Goal: Complete application form

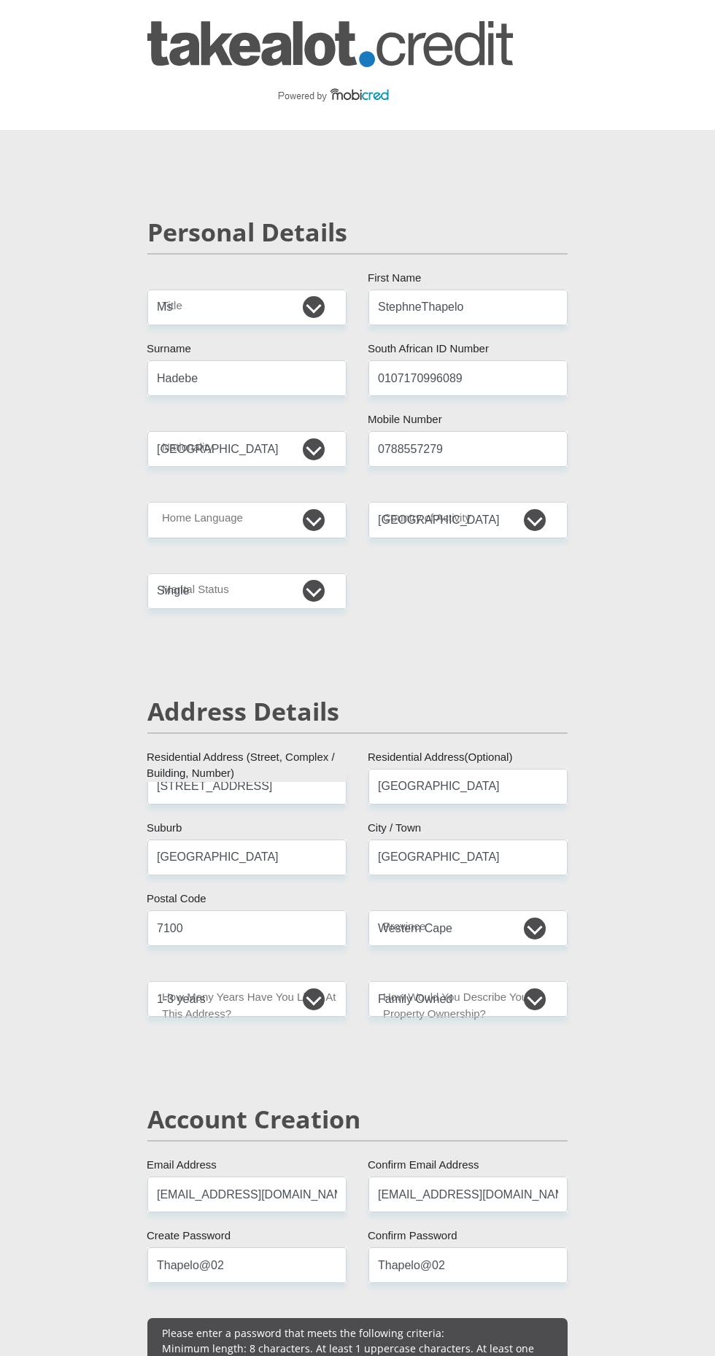
select select "Ms"
select select "ZAF"
select select "[DATE]"
select select "ZAF"
select select "2"
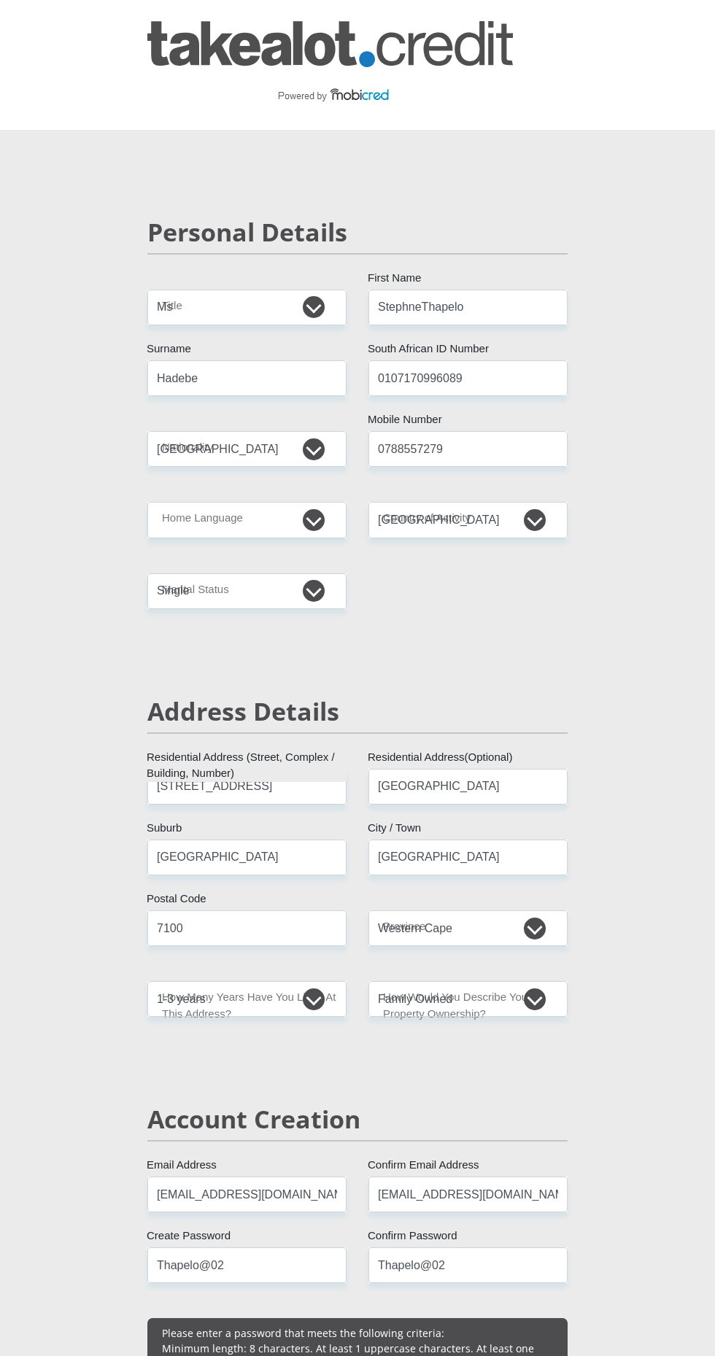
select select "Western Cape"
select select "2"
select select "parents"
select select "1"
select select "30"
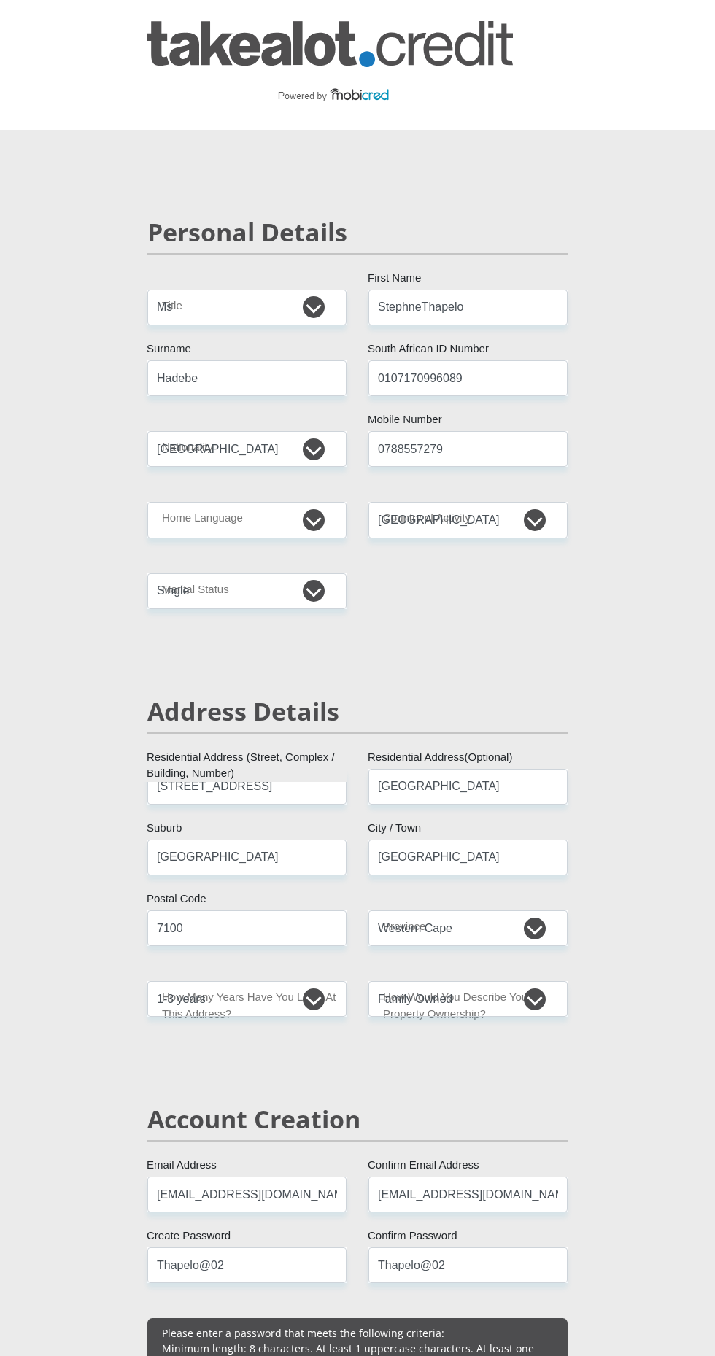
select select "Semi-Professional Worker"
select select "6"
select select "26"
select select "SAV"
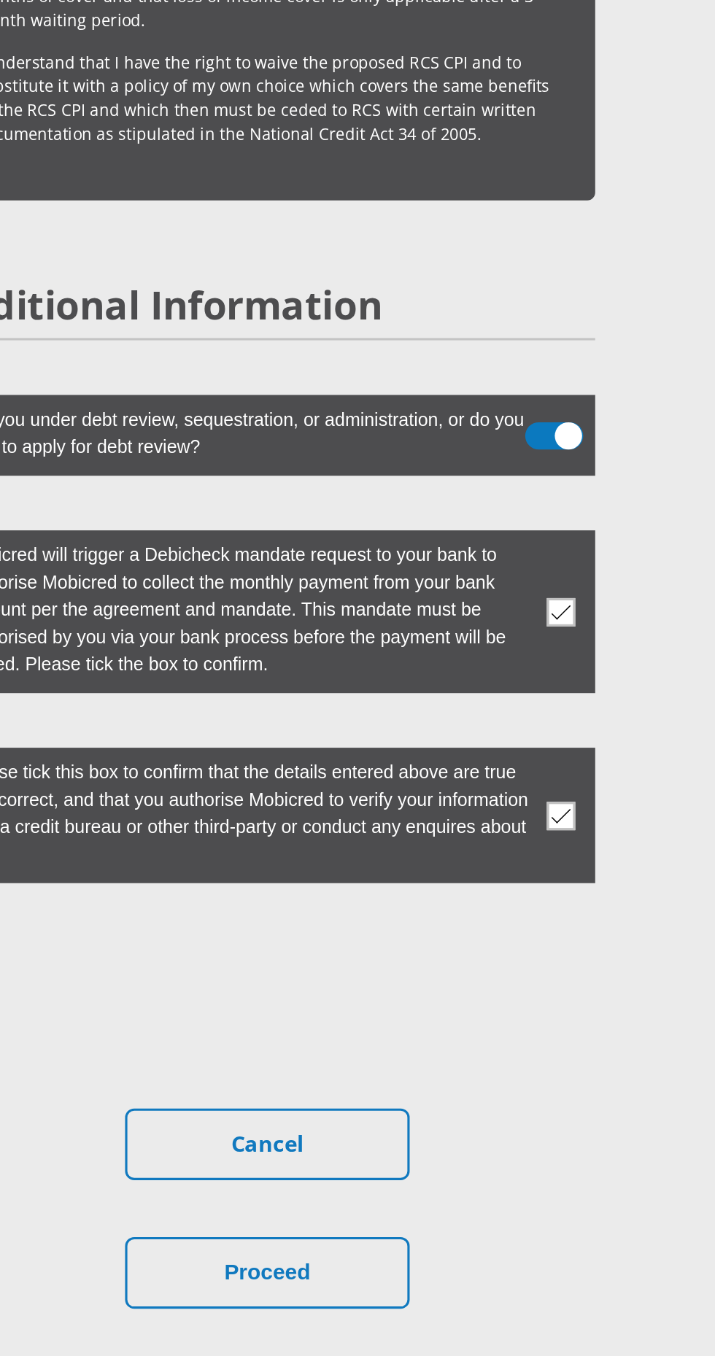
scroll to position [3821, 0]
